Goal: Task Accomplishment & Management: Use online tool/utility

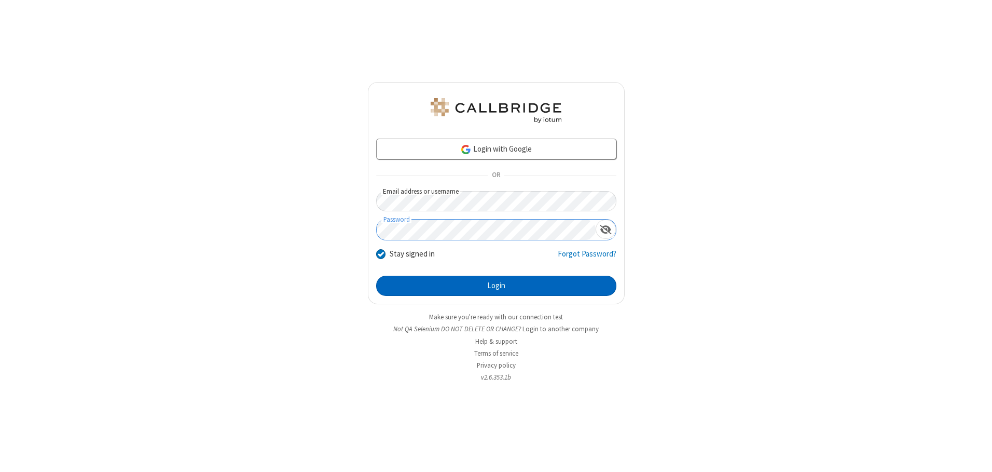
click at [496, 285] on button "Login" at bounding box center [496, 285] width 240 height 21
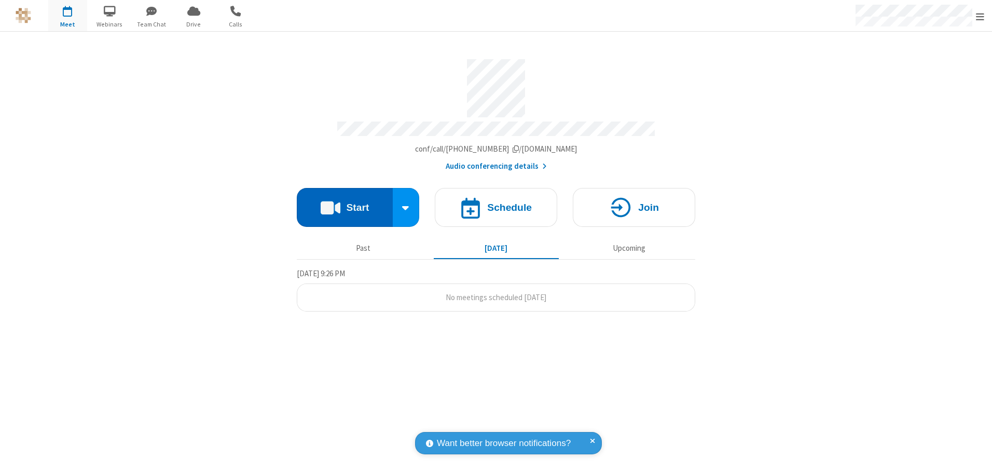
click at [344, 203] on button "Start" at bounding box center [345, 207] width 96 height 39
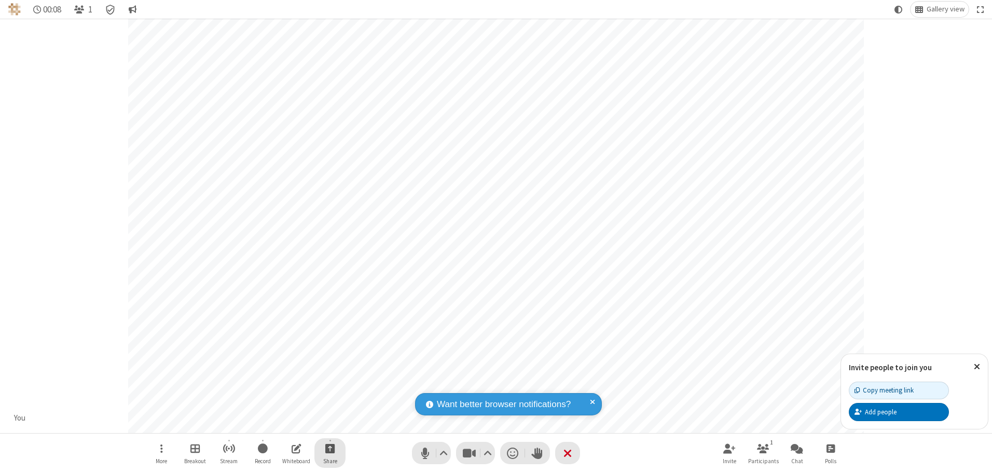
click at [330, 448] on span "Start sharing" at bounding box center [330, 447] width 10 height 13
click at [288, 423] on span "Share my screen" at bounding box center [288, 423] width 12 height 9
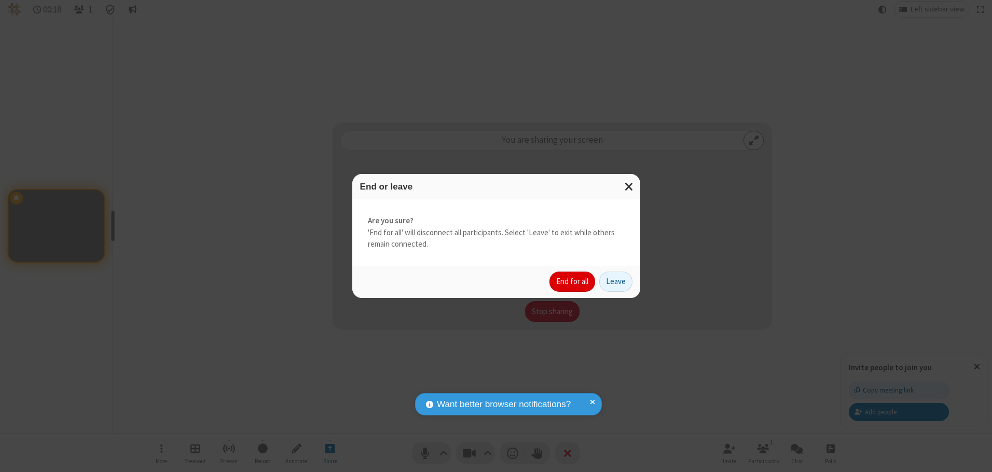
click at [573, 281] on button "End for all" at bounding box center [572, 281] width 46 height 21
